Goal: Task Accomplishment & Management: Complete application form

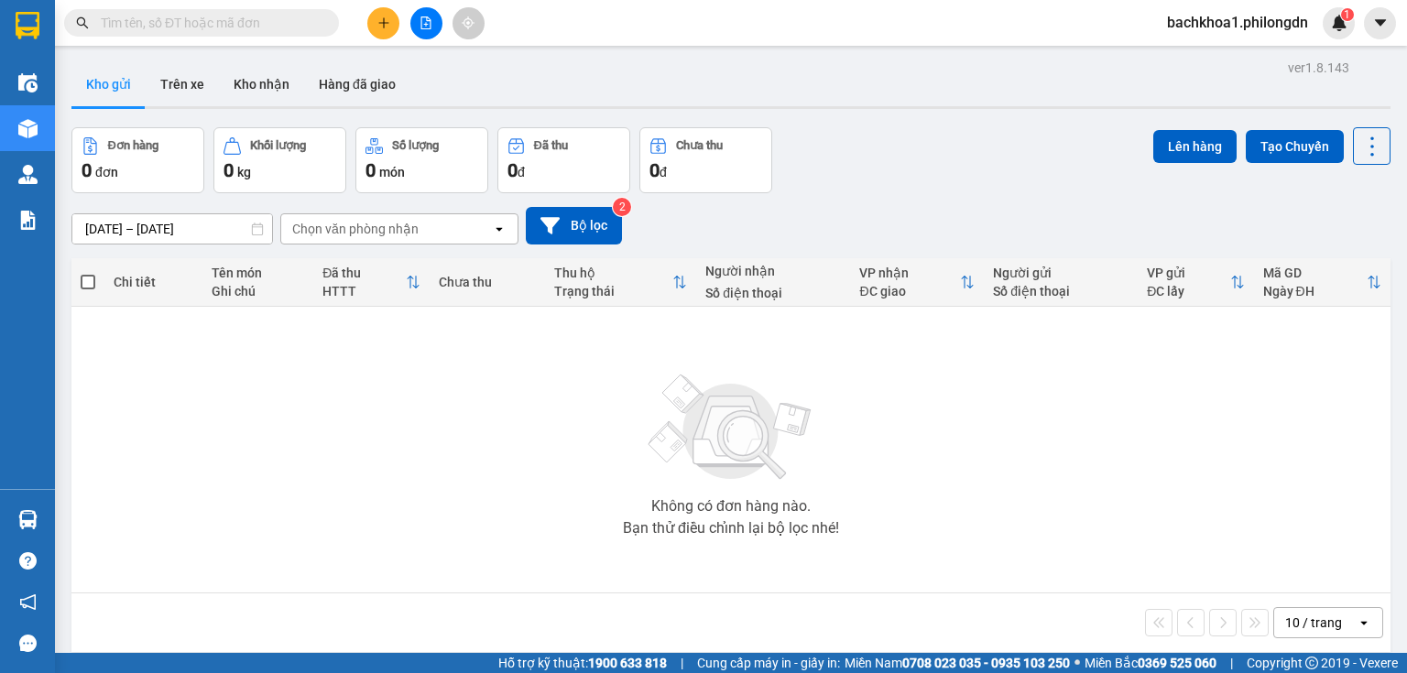
click at [376, 31] on button at bounding box center [383, 23] width 32 height 32
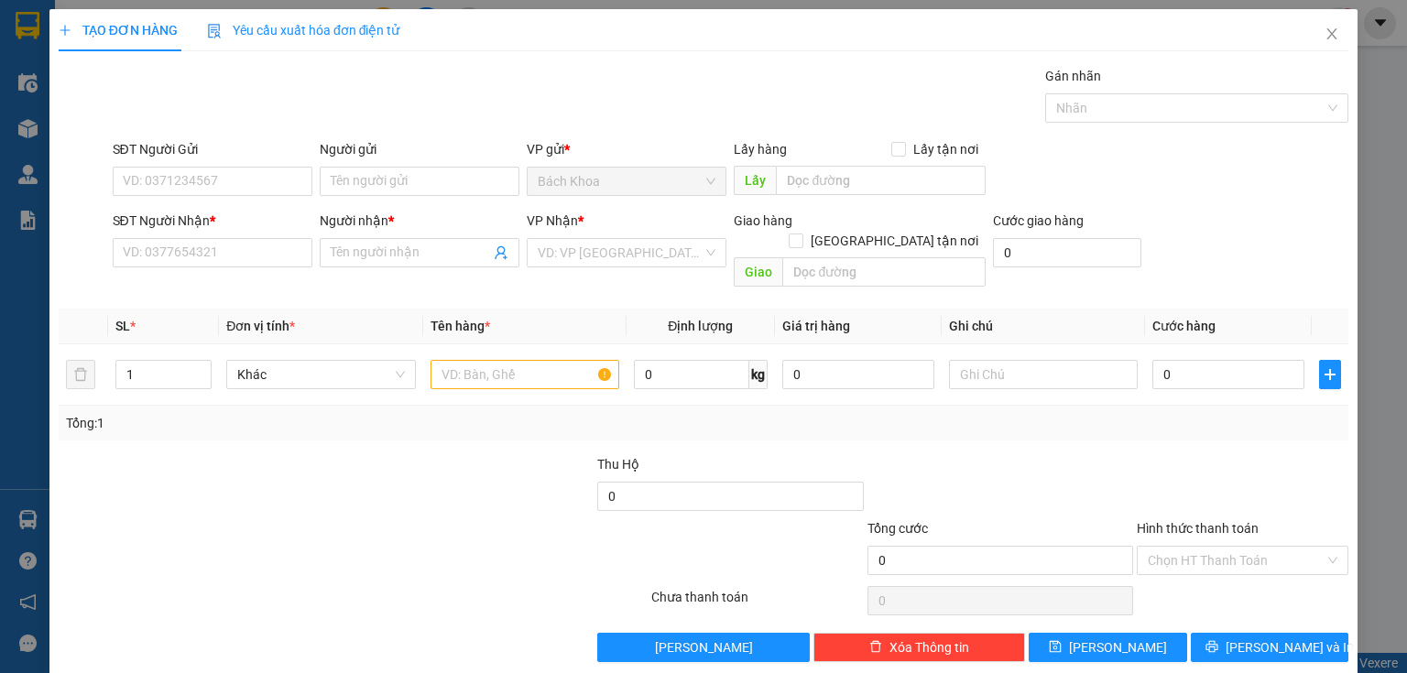
click at [214, 226] on b "*" at bounding box center [212, 220] width 5 height 15
click at [214, 238] on input "SĐT Người Nhận *" at bounding box center [213, 252] width 200 height 29
drag, startPoint x: 203, startPoint y: 245, endPoint x: 199, endPoint y: 234, distance: 11.9
click at [202, 246] on input "SĐT Người Nhận *" at bounding box center [213, 252] width 200 height 29
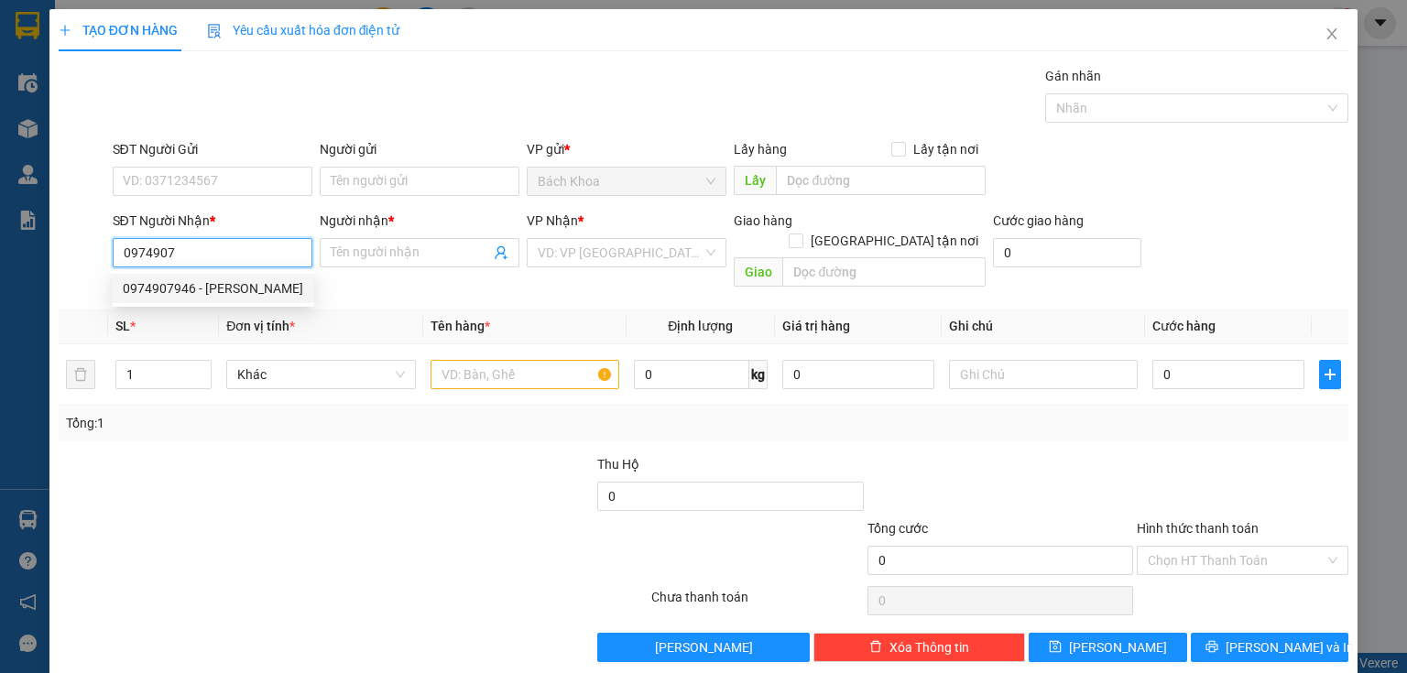
click at [246, 293] on div "0974907946 - [PERSON_NAME]" at bounding box center [213, 288] width 180 height 20
type input "0974907946"
type input "HÙNG ĐẶNG"
type input "PHÚ CƯỜNG"
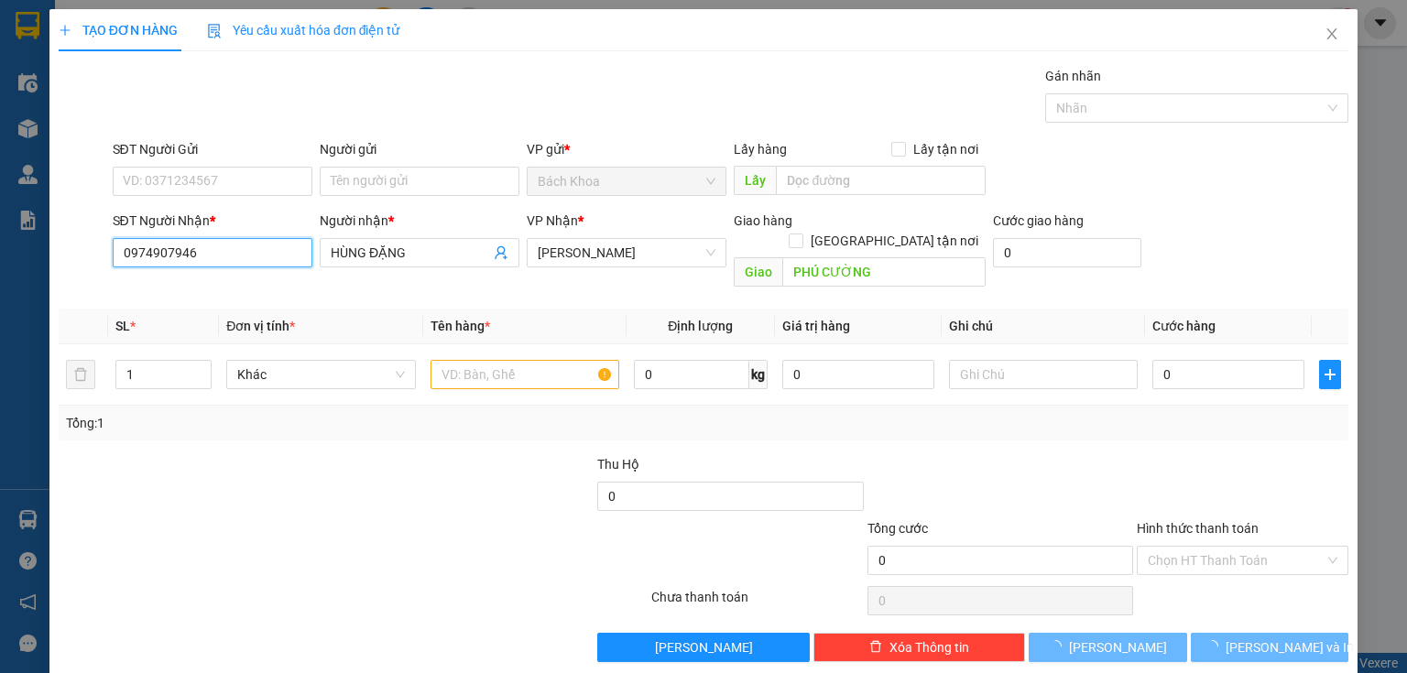
type input "40.000"
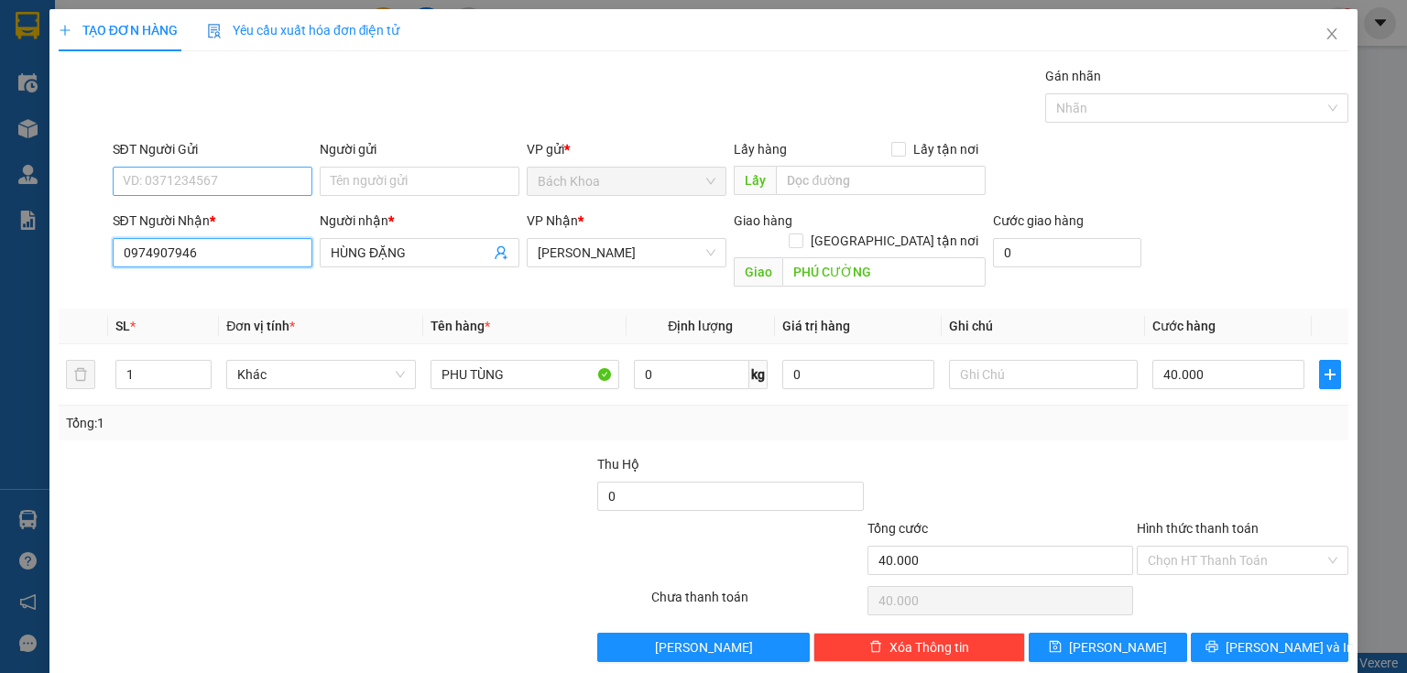
type input "0974907946"
click at [227, 181] on input "SĐT Người Gửi" at bounding box center [213, 181] width 200 height 29
click at [205, 216] on div "SĐT Người Nhận *" at bounding box center [213, 221] width 200 height 20
click at [205, 238] on input "0974907946" at bounding box center [213, 252] width 200 height 29
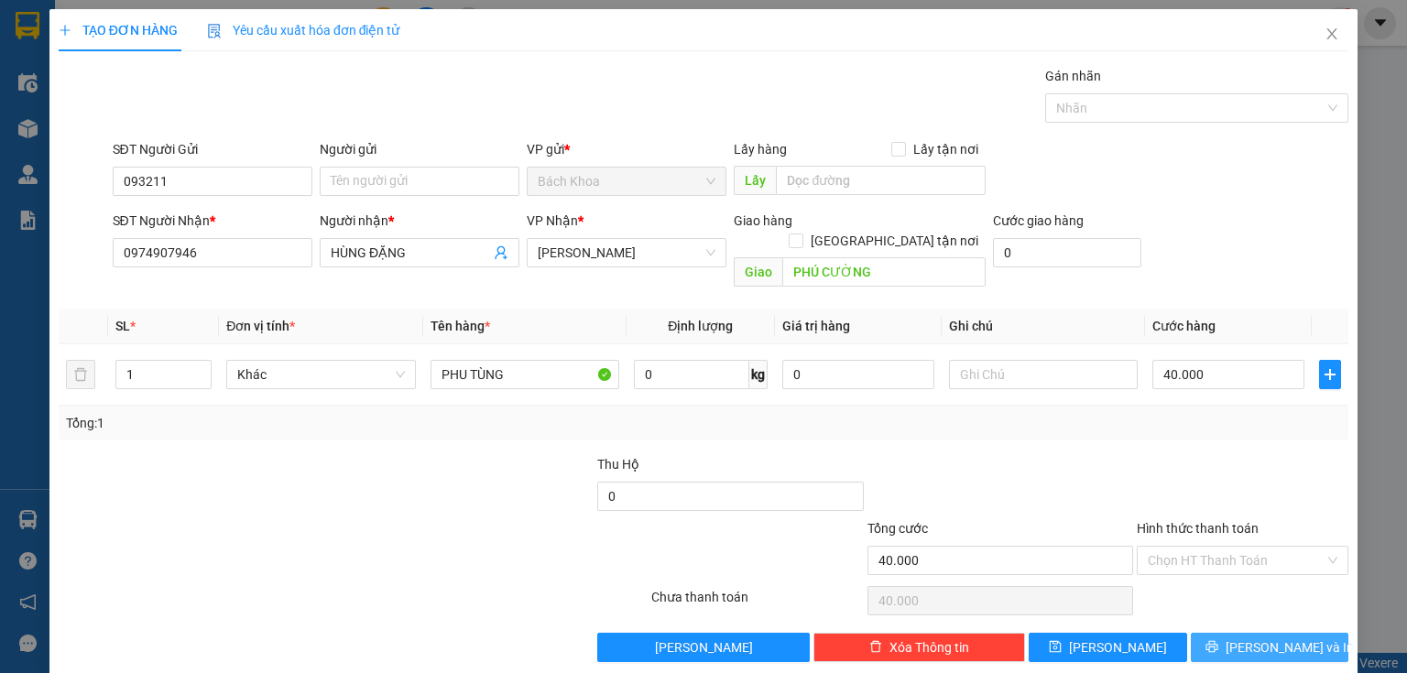
click at [1280, 638] on span "[PERSON_NAME] và In" at bounding box center [1290, 648] width 128 height 20
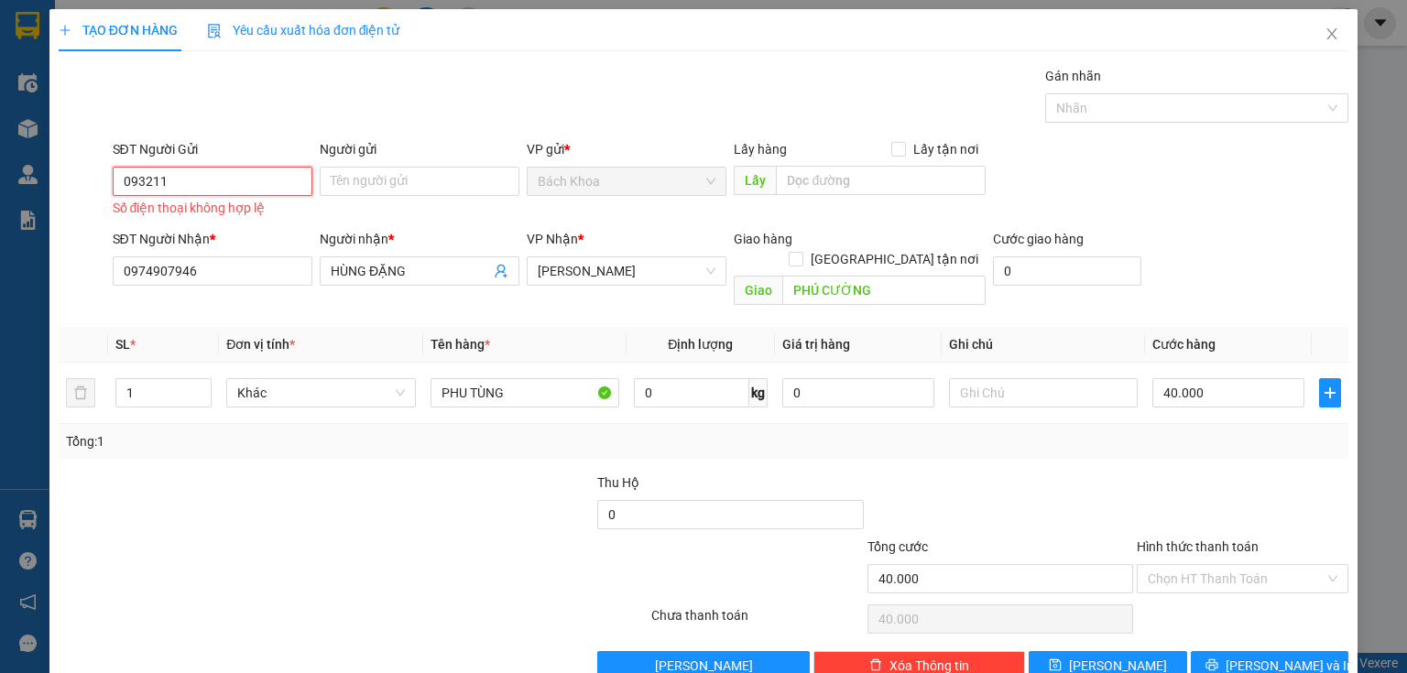
click at [238, 180] on input "093211" at bounding box center [213, 181] width 200 height 29
click at [220, 214] on div "0932116613" at bounding box center [211, 217] width 176 height 20
type input "0932116613"
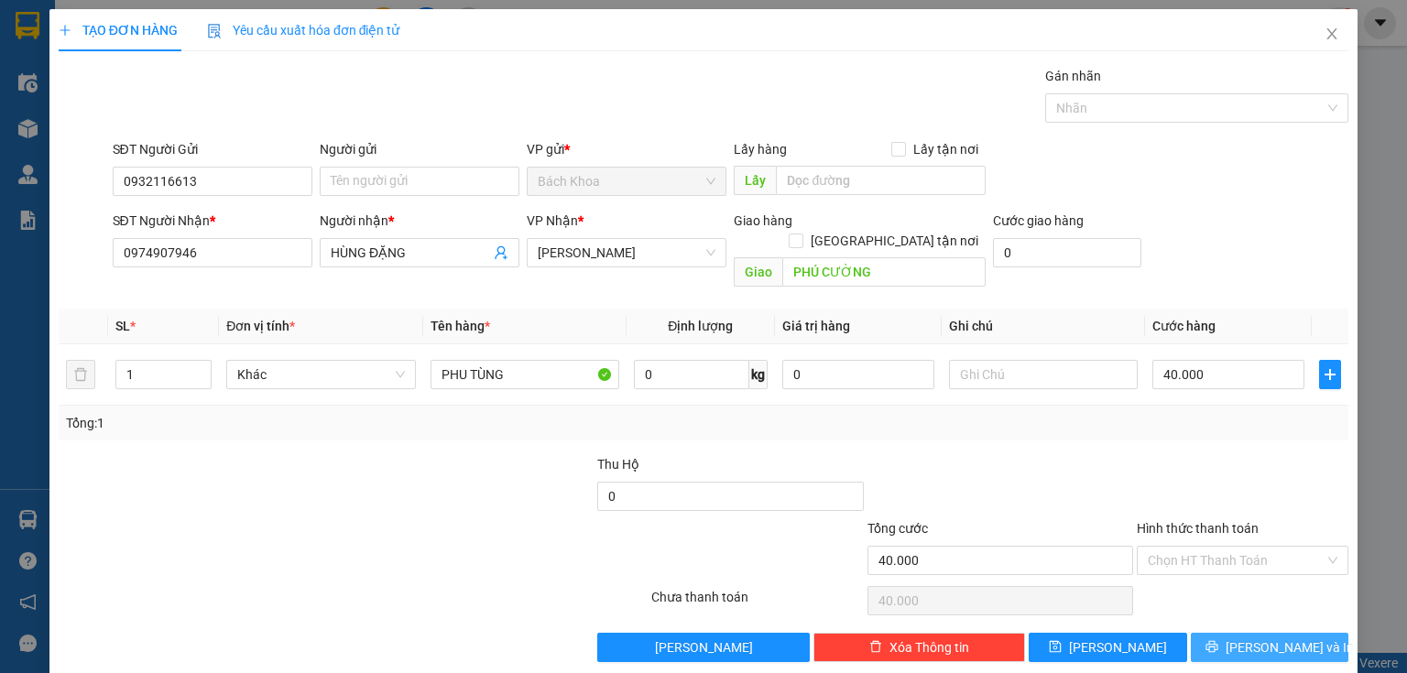
click at [1246, 638] on span "[PERSON_NAME] và In" at bounding box center [1290, 648] width 128 height 20
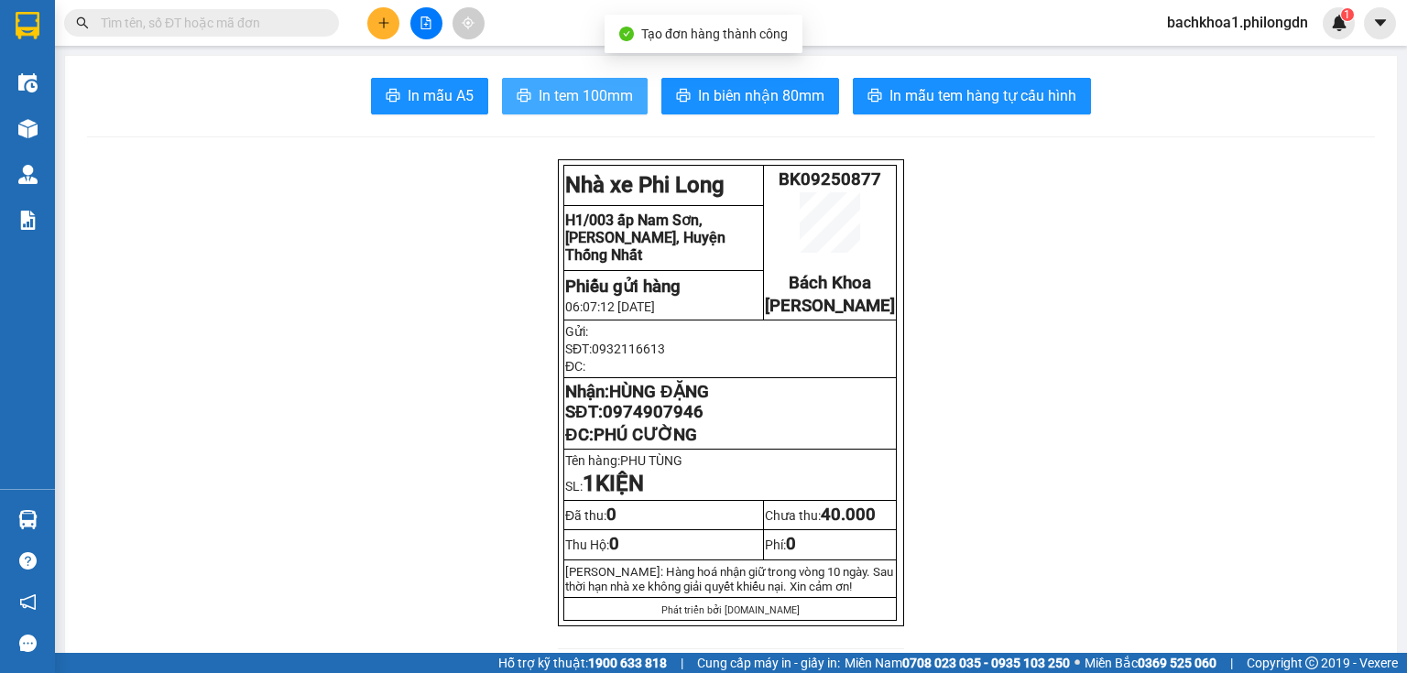
click at [580, 104] on span "In tem 100mm" at bounding box center [586, 95] width 94 height 23
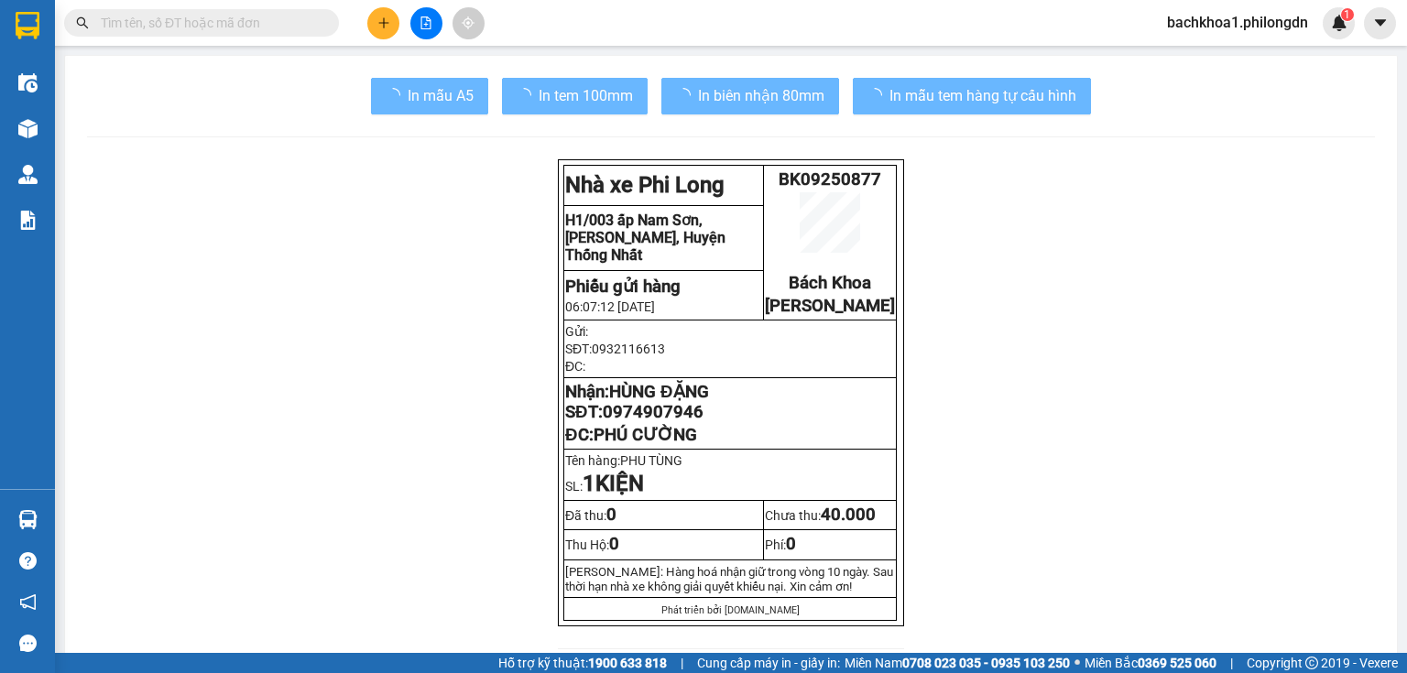
click at [658, 422] on span "0974907946" at bounding box center [653, 412] width 101 height 20
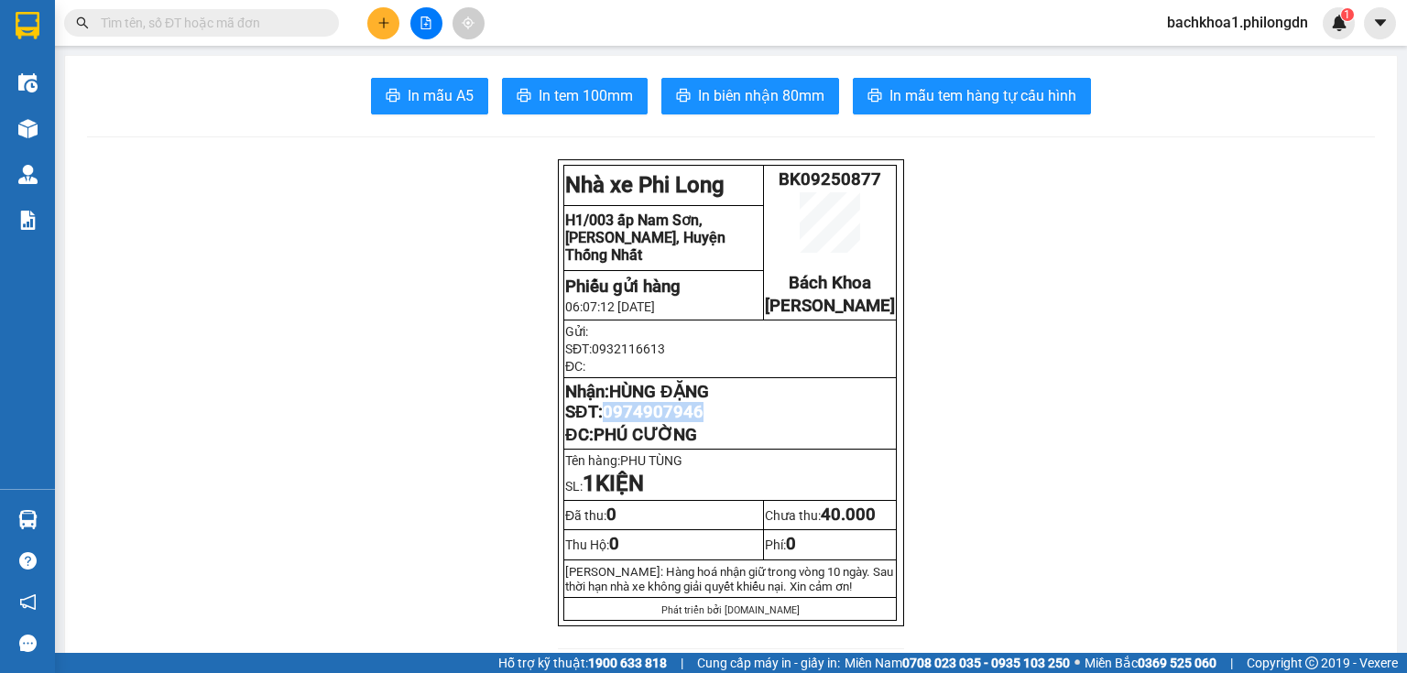
copy span "0974907946"
